Goal: Navigation & Orientation: Find specific page/section

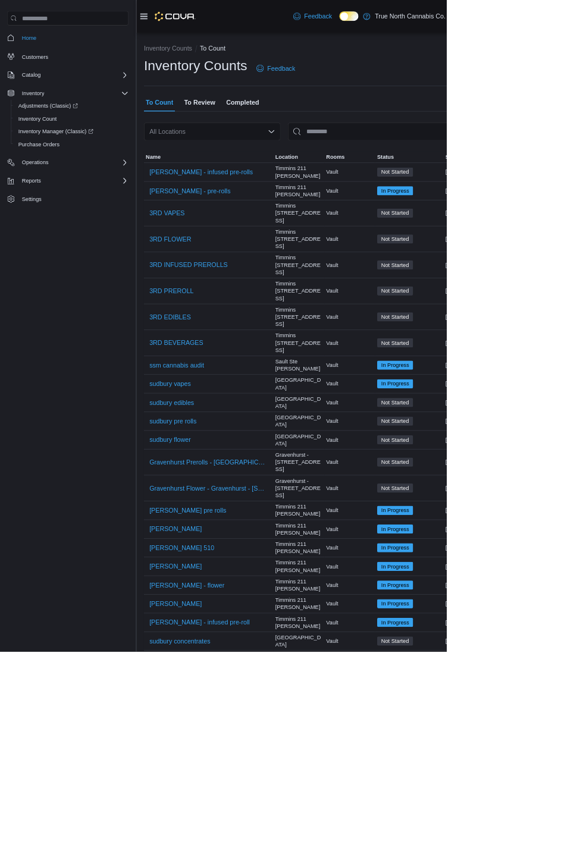
click at [343, 176] on div "All Locations" at bounding box center [277, 172] width 178 height 24
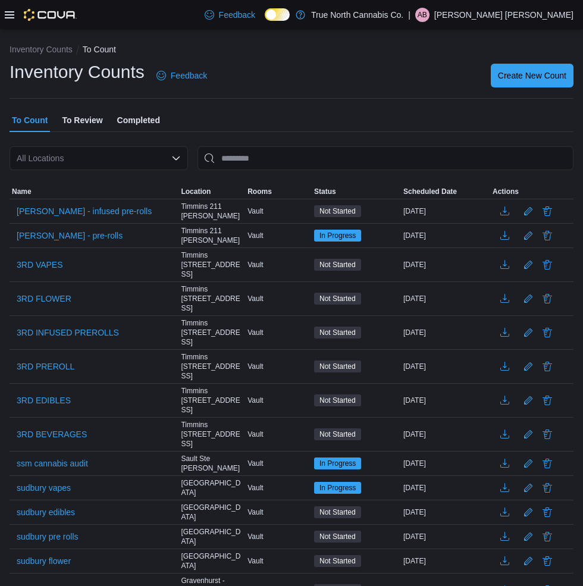
click at [543, 15] on p "Austen Bourgon" at bounding box center [503, 15] width 139 height 14
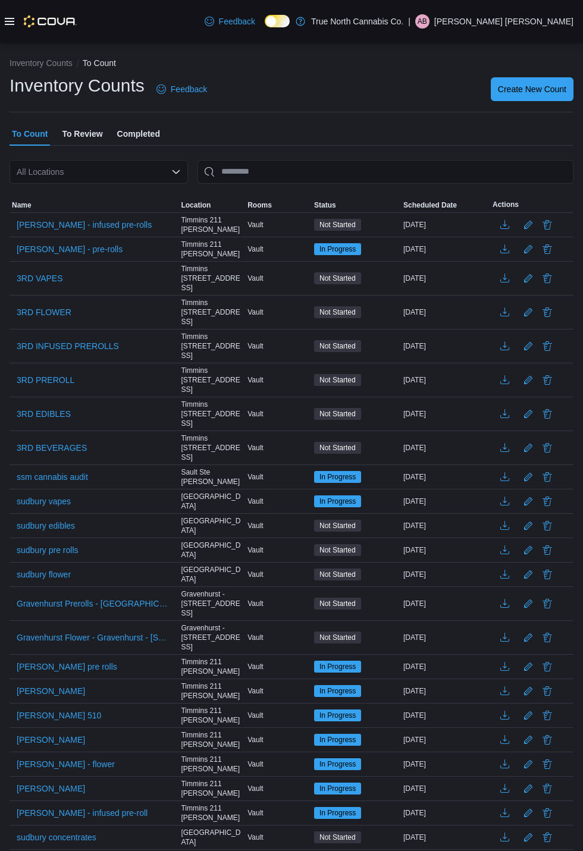
click at [507, 120] on div "Inventory Counts To Count Inventory Counts Feedback Create New Count To Count T…" at bounding box center [291, 810] width 583 height 1535
click at [544, 26] on p "Austen Bourgon" at bounding box center [503, 21] width 139 height 14
click at [415, 99] on span "Sign Out" at bounding box center [407, 101] width 32 height 12
